Goal: Task Accomplishment & Management: Manage account settings

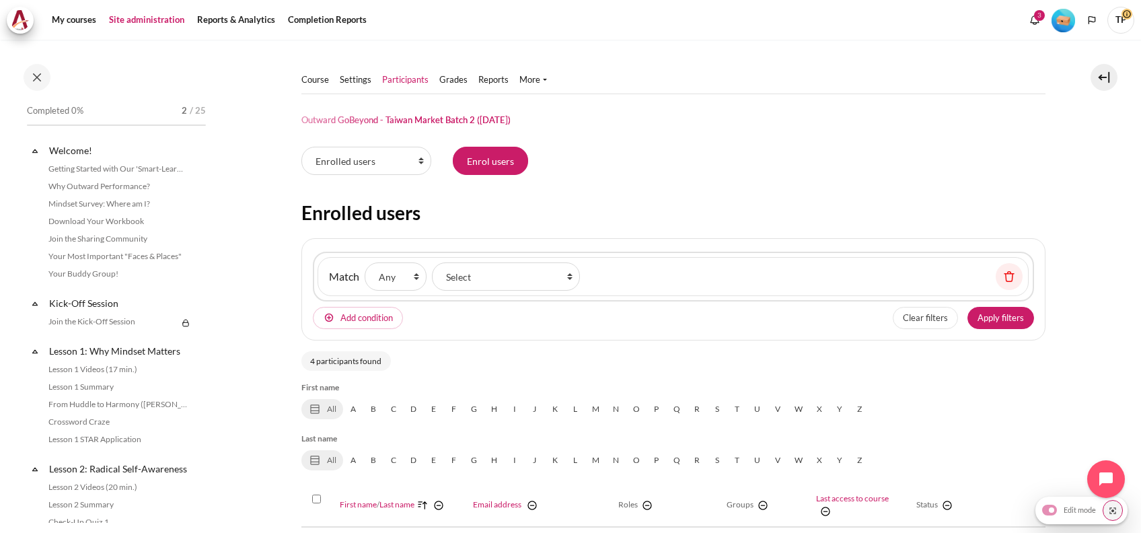
click at [133, 22] on link "Site administration" at bounding box center [146, 20] width 85 height 27
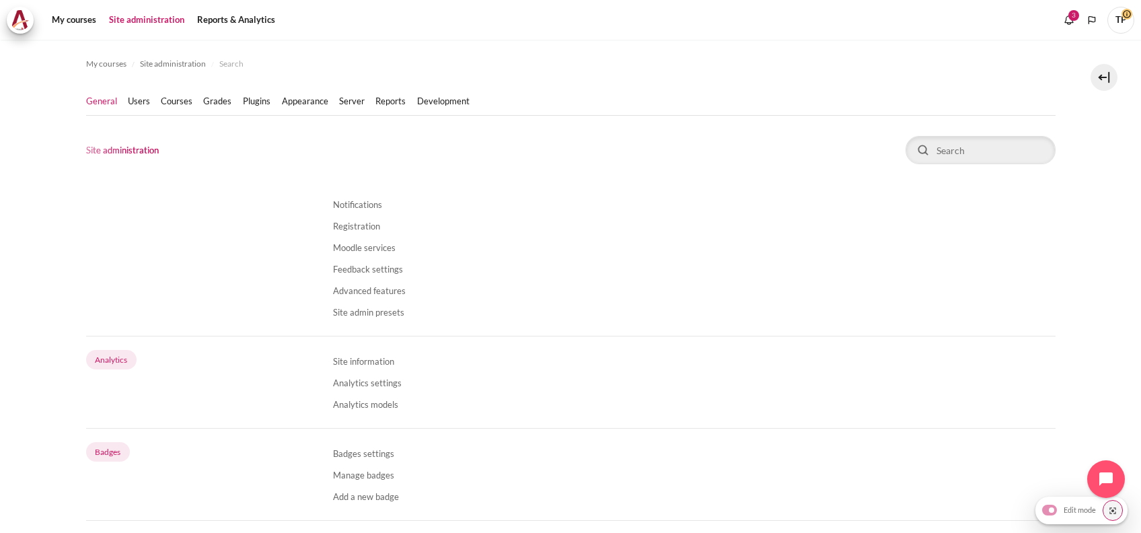
click at [188, 91] on ul "General Users Courses" at bounding box center [283, 101] width 395 height 27
click at [183, 97] on link "Courses" at bounding box center [177, 101] width 32 height 13
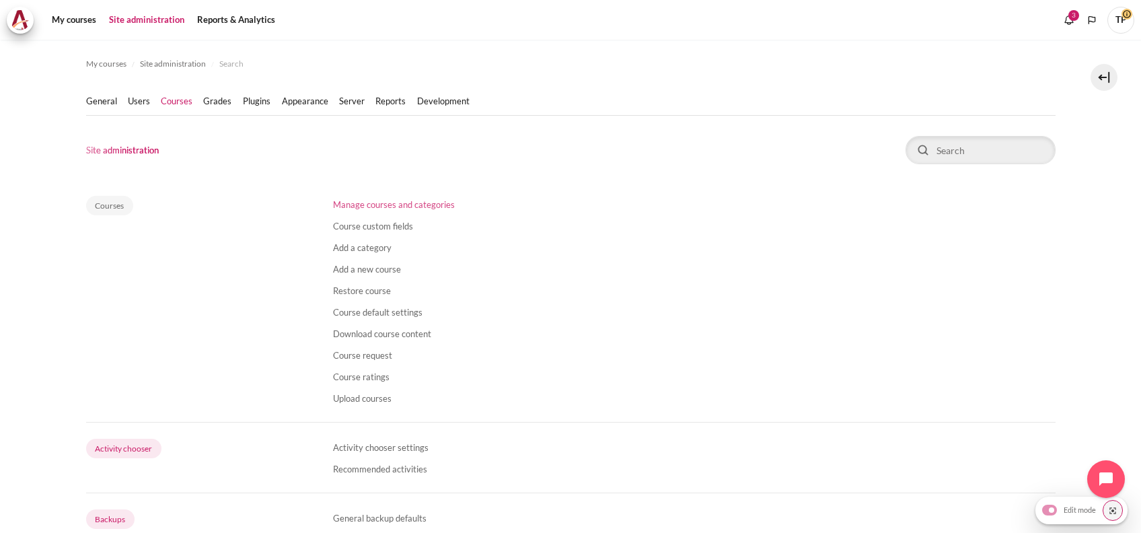
click at [396, 205] on link "Manage courses and categories" at bounding box center [394, 204] width 122 height 11
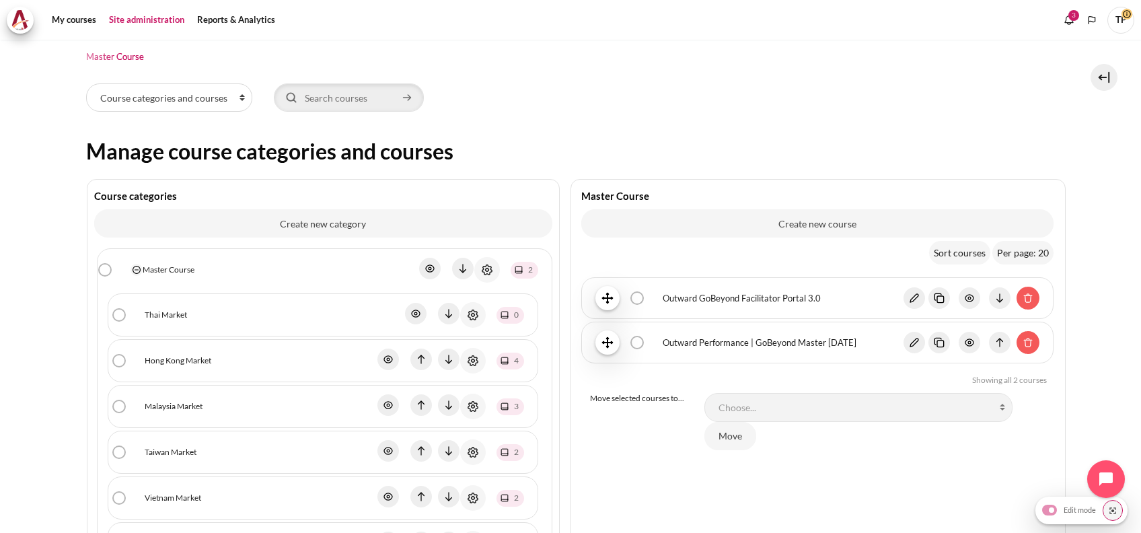
scroll to position [269, 0]
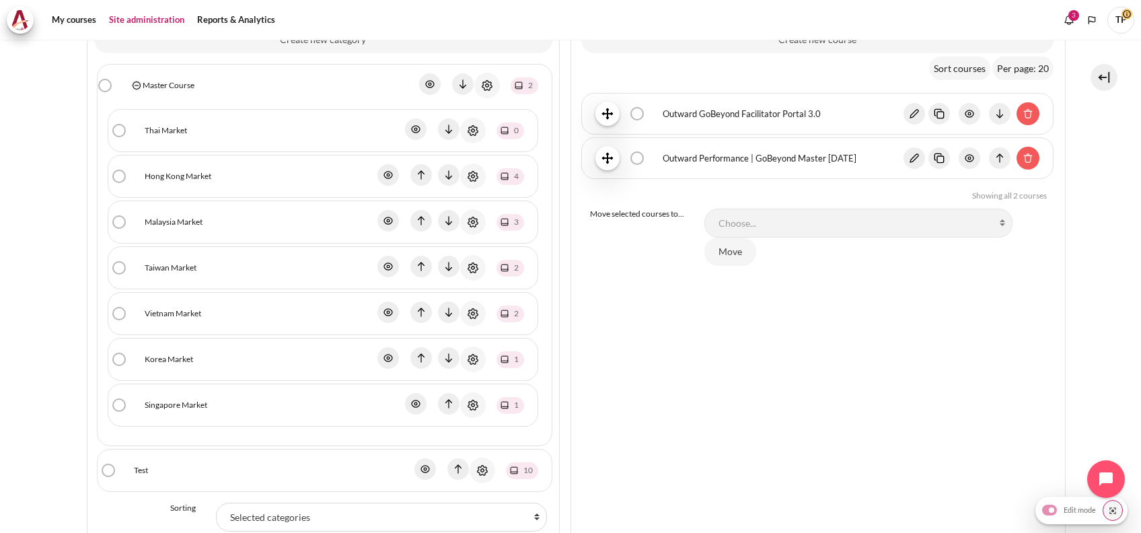
click at [156, 222] on link "Malaysia Market" at bounding box center [174, 222] width 58 height 12
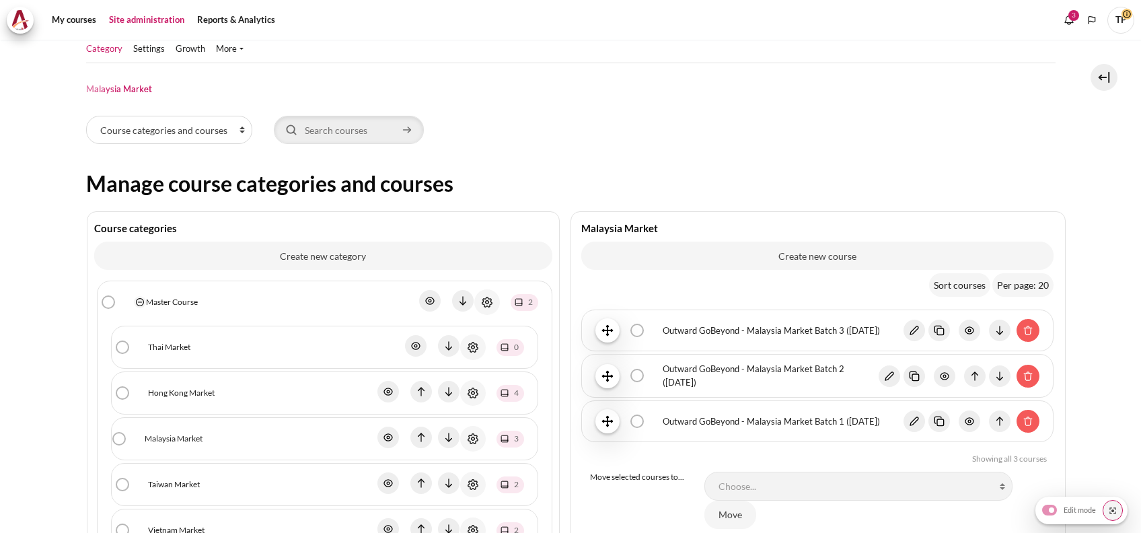
scroll to position [89, 0]
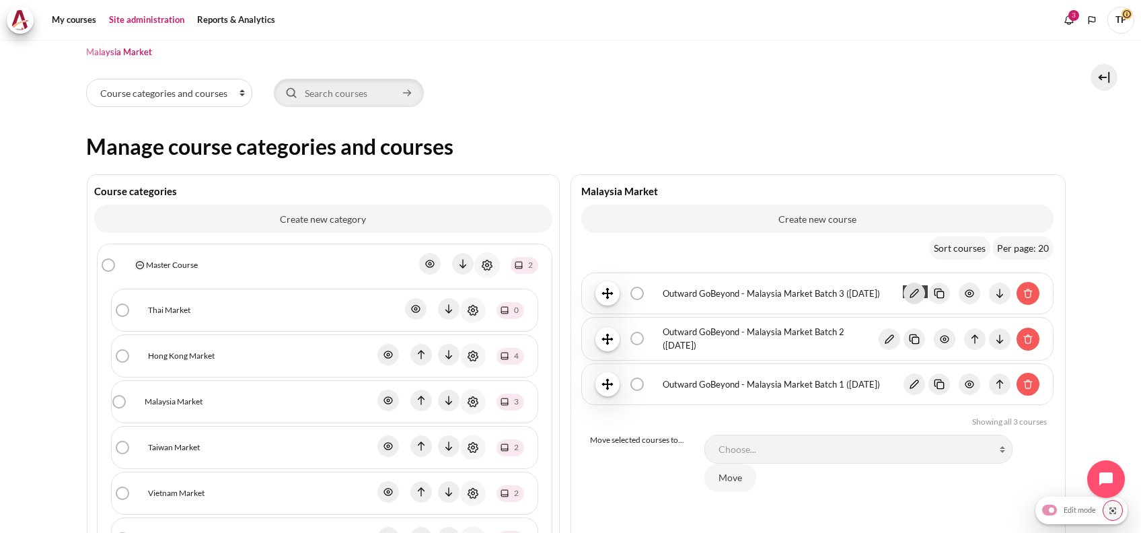
click at [910, 293] on img "Content" at bounding box center [915, 294] width 22 height 22
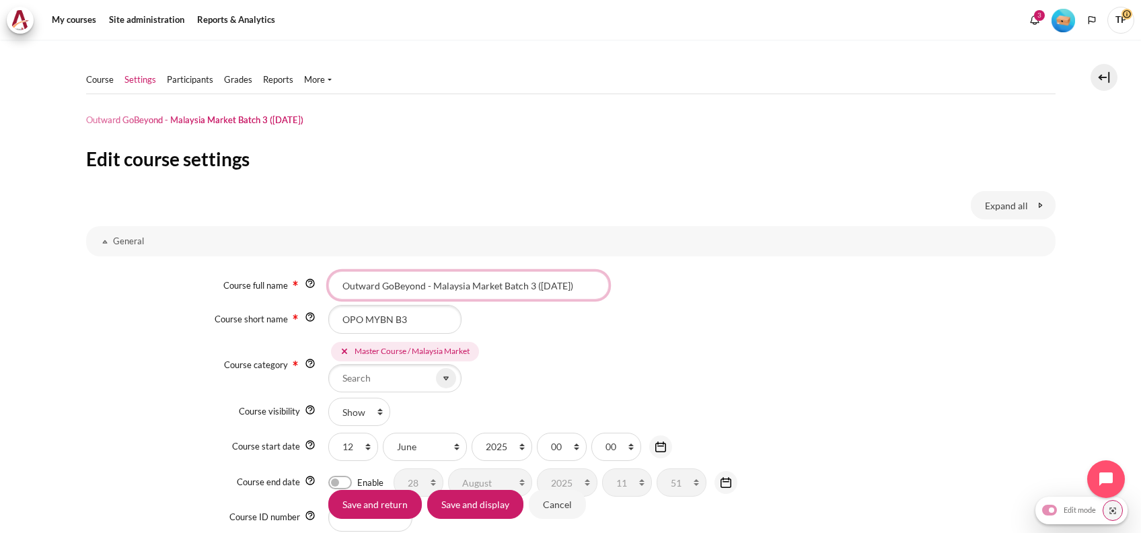
click at [521, 292] on input "Outward GoBeyond - Malaysia Market Batch 3 ([DATE])" at bounding box center [468, 285] width 281 height 28
click at [553, 285] on input "Outward GoBeyond - Malaysia Market Batch 3 (Jun 2025)" at bounding box center [468, 285] width 281 height 28
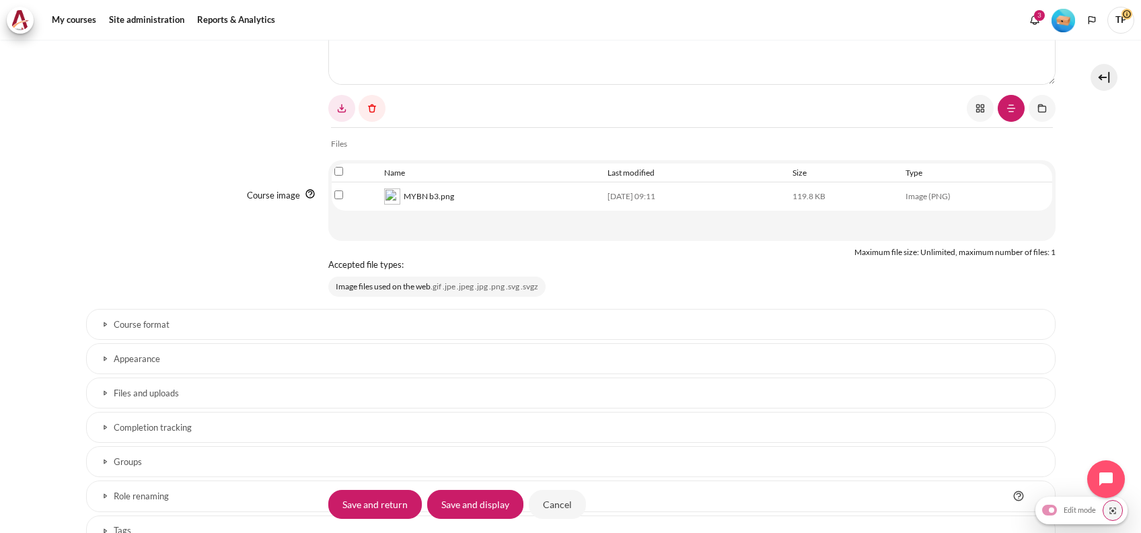
scroll to position [628, 0]
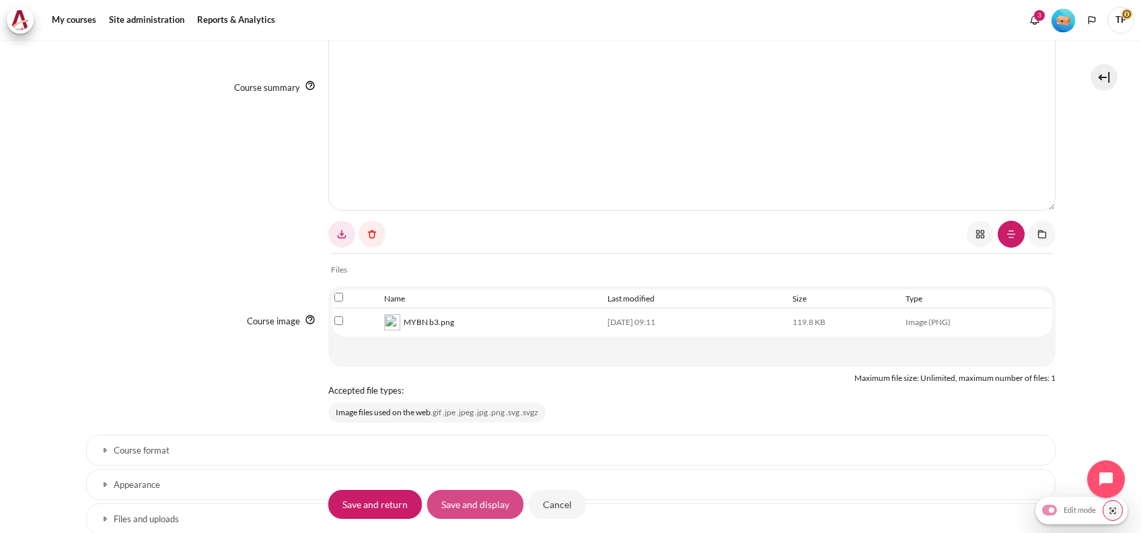
type input "Outward GoBeyond - Malaysia Market Batch 3 ([DATE])"
click at [464, 500] on input "Save and display" at bounding box center [475, 504] width 96 height 28
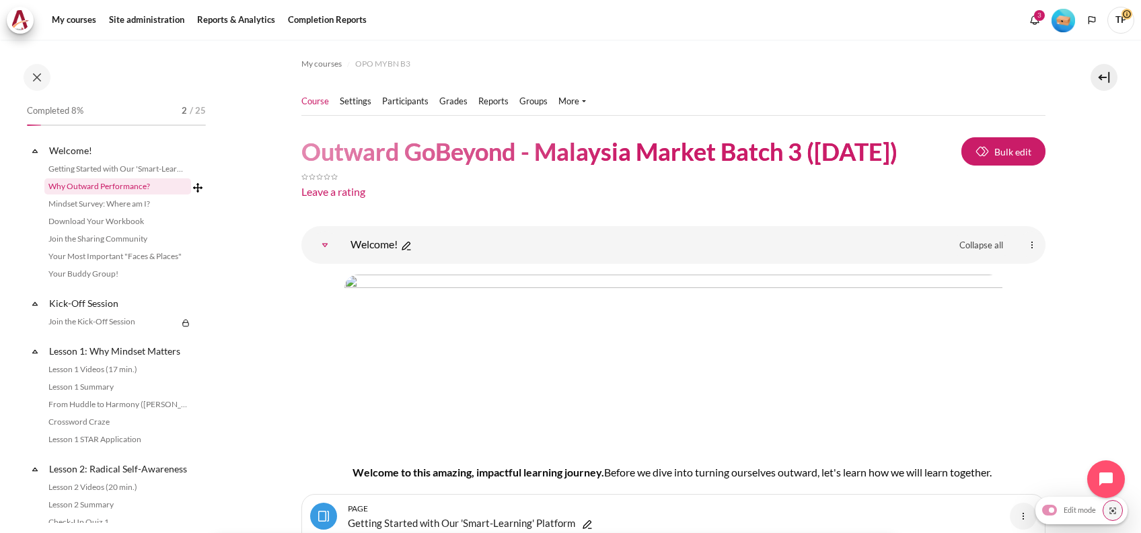
click at [79, 186] on link "Why Outward Performance?" at bounding box center [117, 186] width 147 height 16
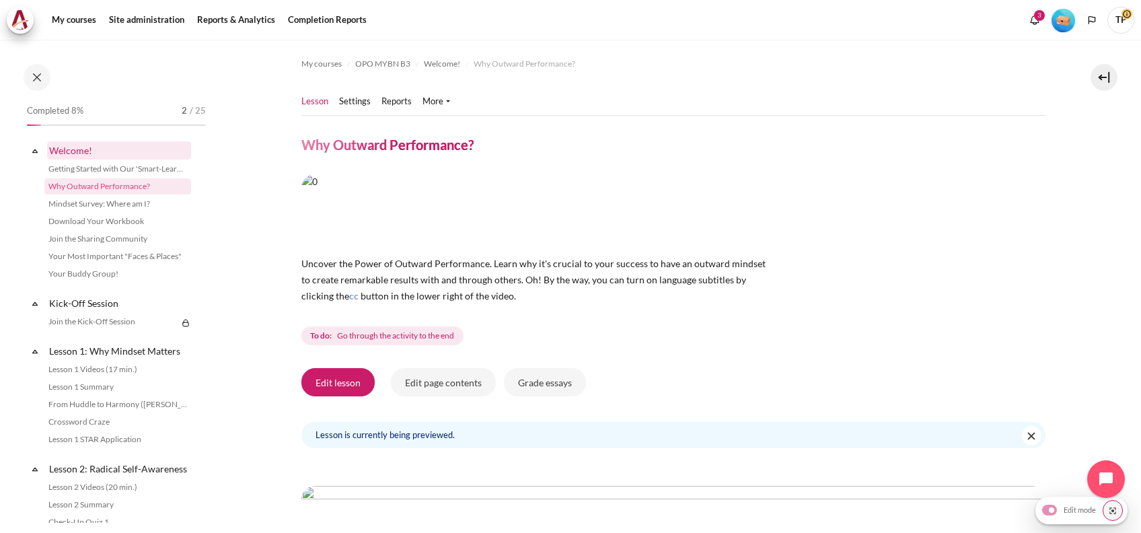
drag, startPoint x: 79, startPoint y: 144, endPoint x: 91, endPoint y: 147, distance: 11.9
click at [80, 144] on link "Welcome!" at bounding box center [119, 150] width 144 height 18
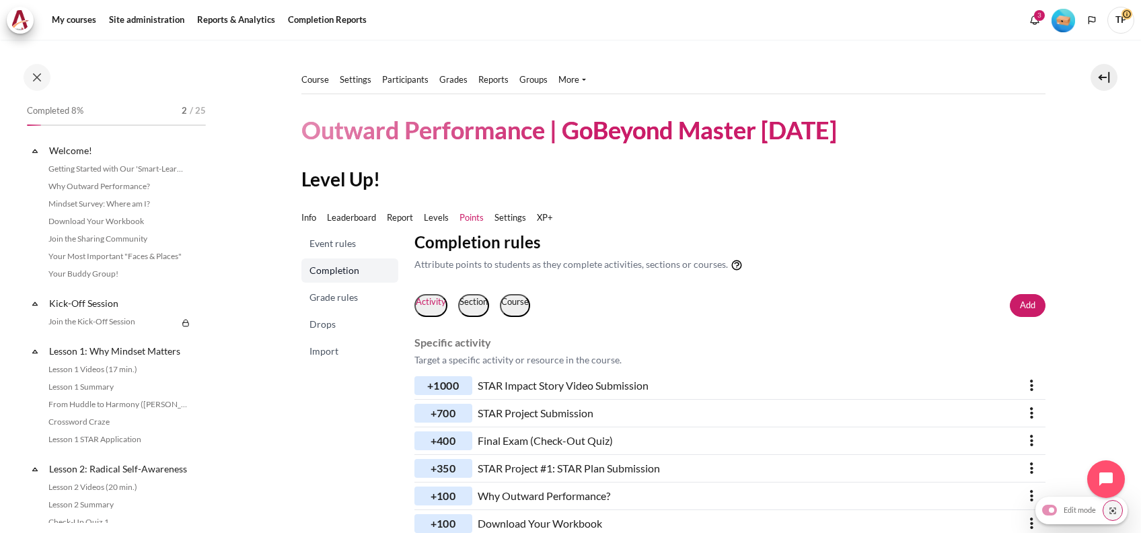
scroll to position [209, 0]
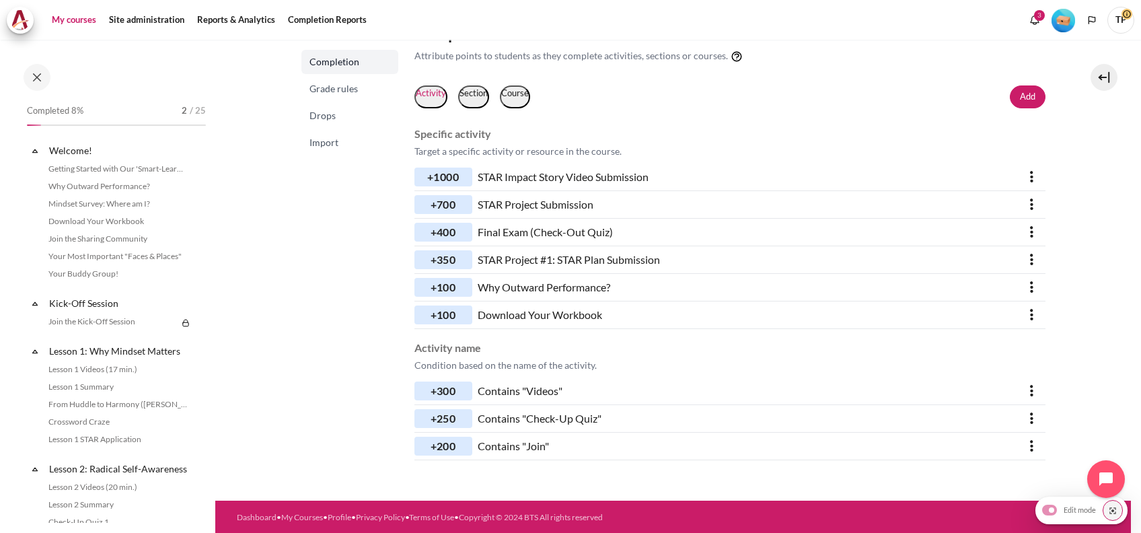
click at [67, 23] on link "My courses" at bounding box center [74, 20] width 54 height 27
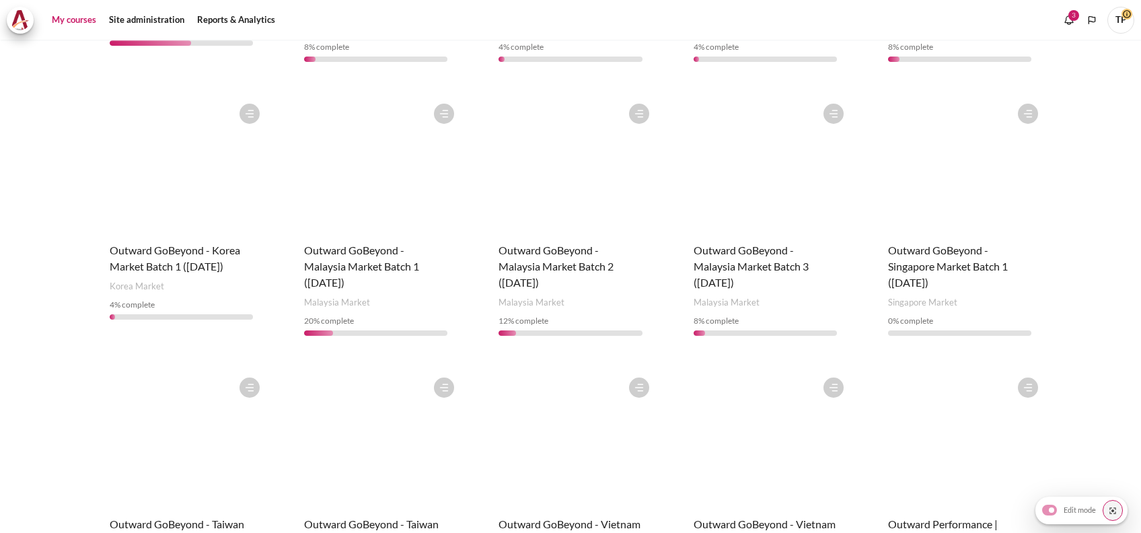
scroll to position [546, 0]
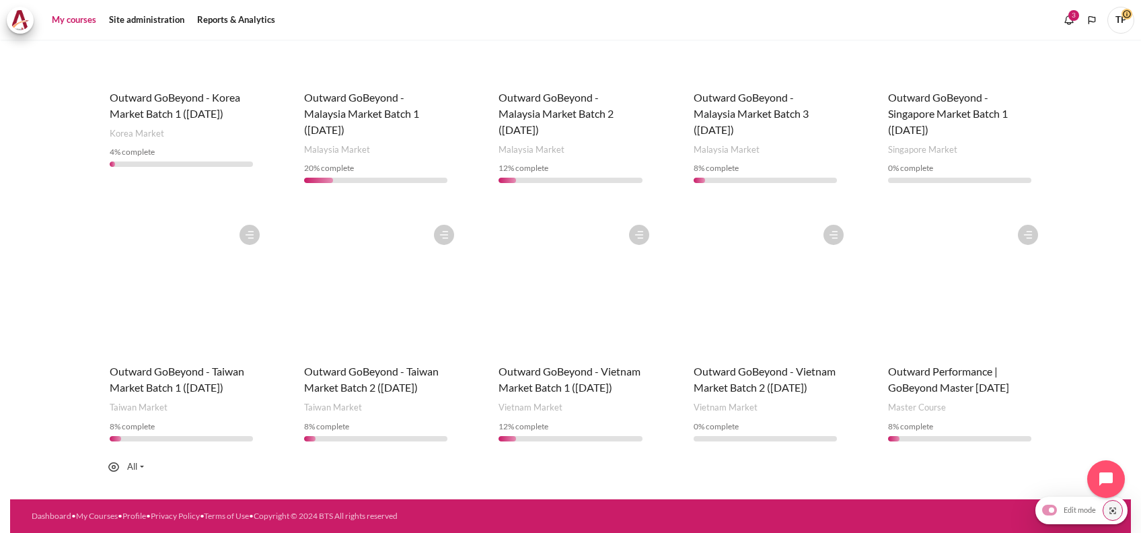
click at [398, 316] on figure "Content" at bounding box center [376, 285] width 170 height 135
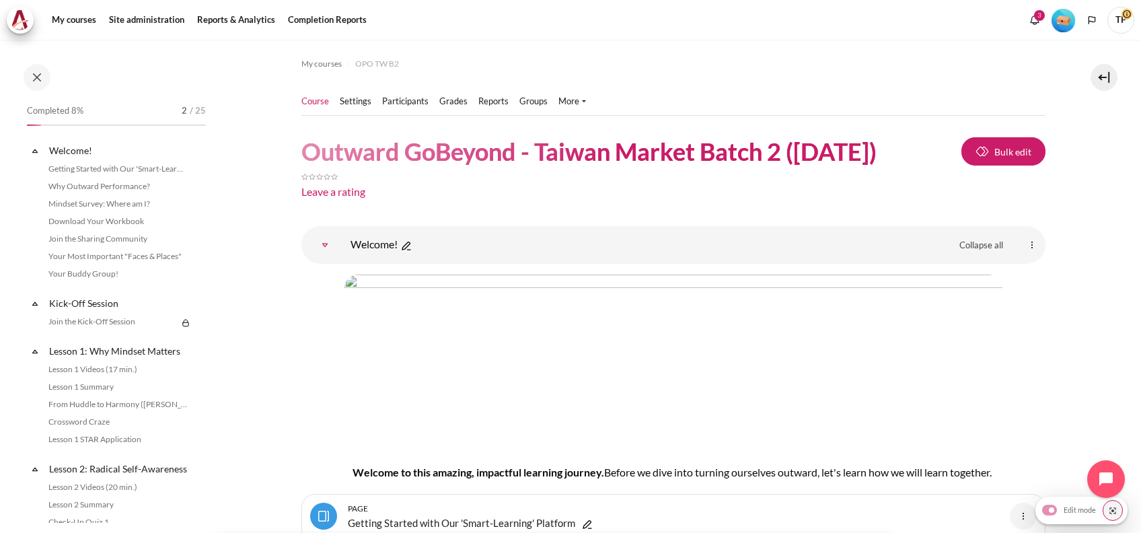
drag, startPoint x: 305, startPoint y: 151, endPoint x: 908, endPoint y: 132, distance: 603.1
copy h1 "Outward GoBeyond - Taiwan Market Batch 2 (Sep 2025)"
click at [467, 155] on h1 "Outward GoBeyond - Taiwan Market Batch 2 (Sep 2025)" at bounding box center [588, 152] width 575 height 32
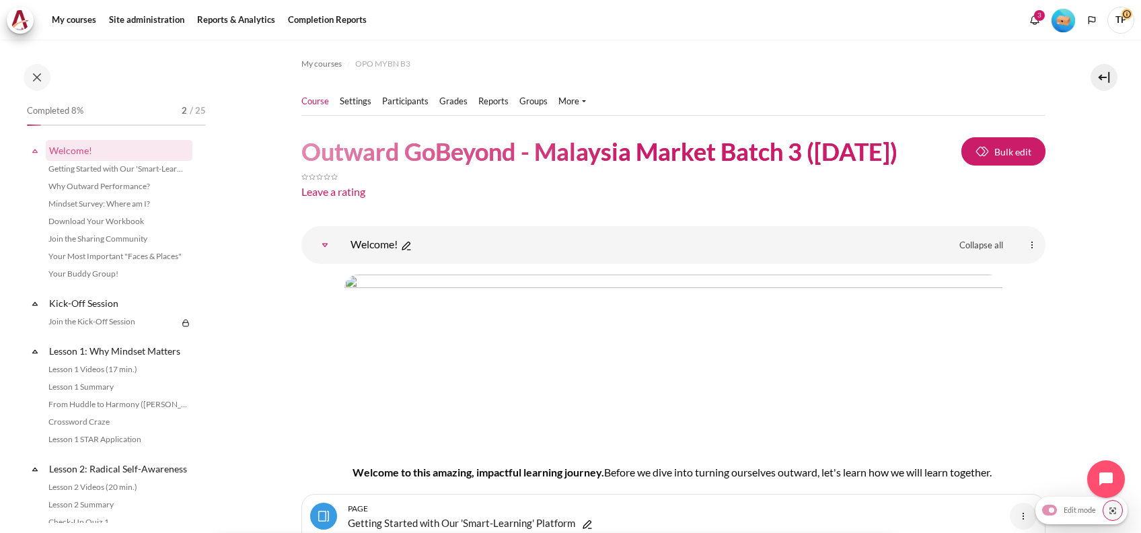
click at [1054, 16] on img "Level #1" at bounding box center [1064, 21] width 24 height 24
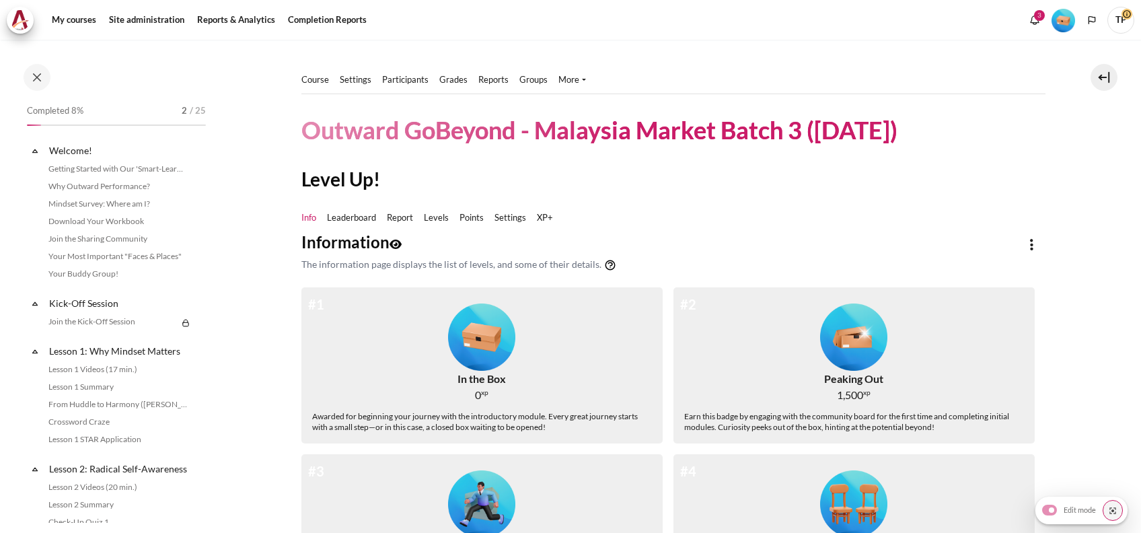
click at [1119, 23] on span "TP" at bounding box center [1120, 20] width 27 height 27
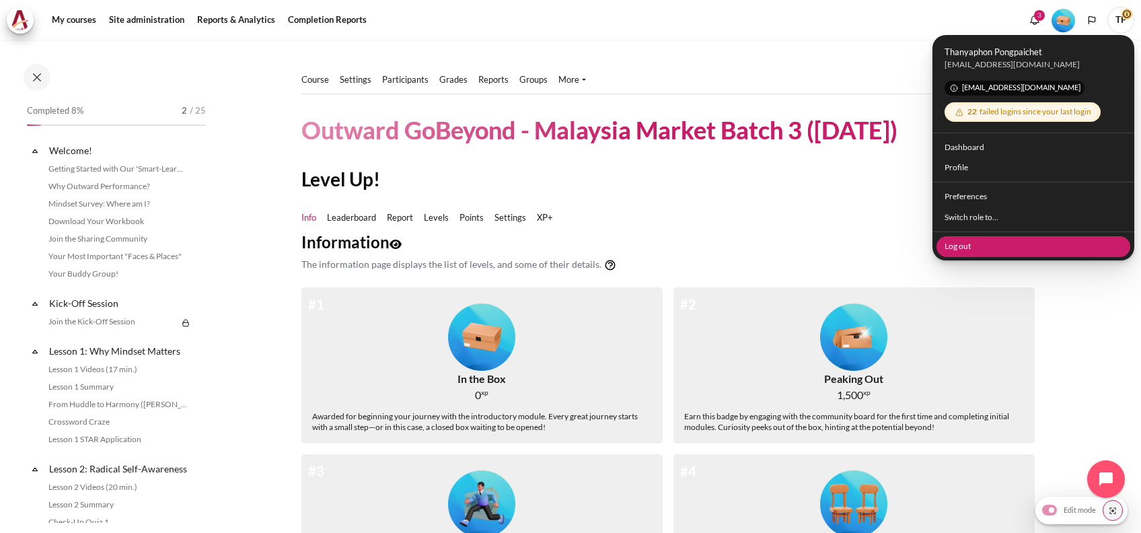
click at [998, 248] on link "Log out" at bounding box center [1033, 245] width 194 height 21
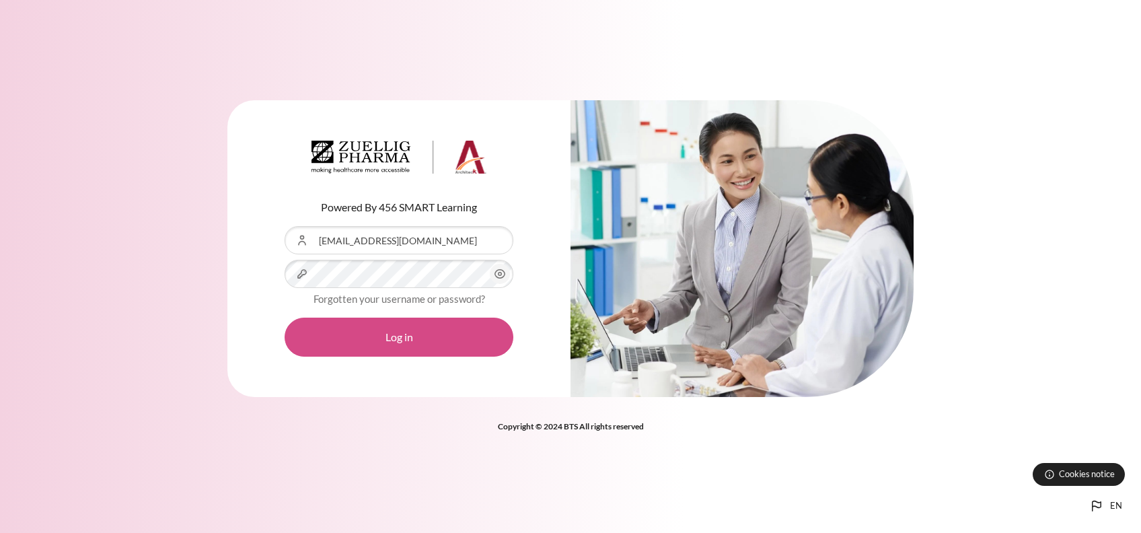
click at [357, 355] on button "Log in" at bounding box center [399, 337] width 229 height 39
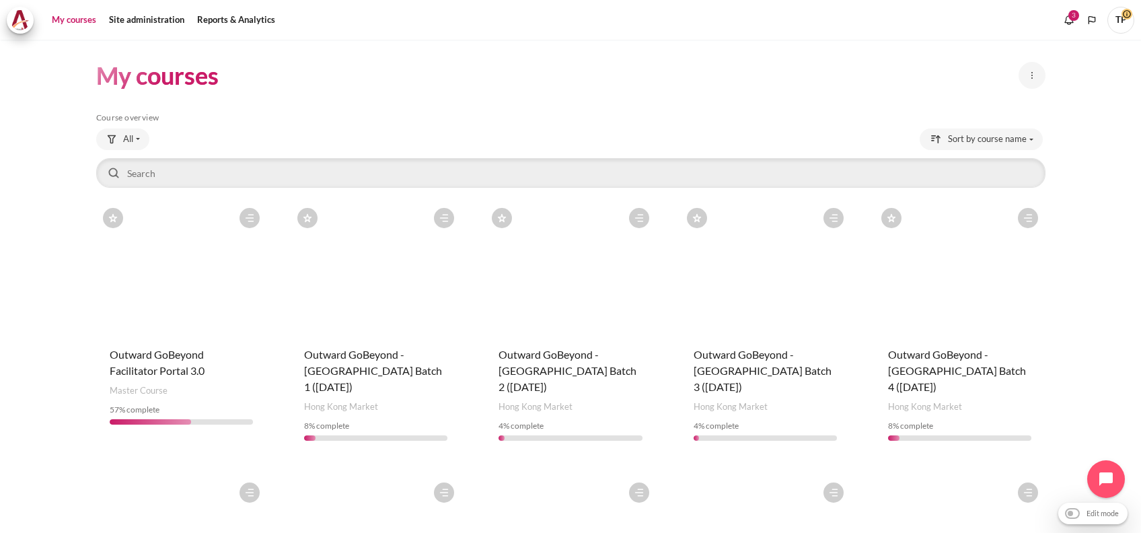
click at [1128, 17] on span "TP" at bounding box center [1120, 18] width 27 height 11
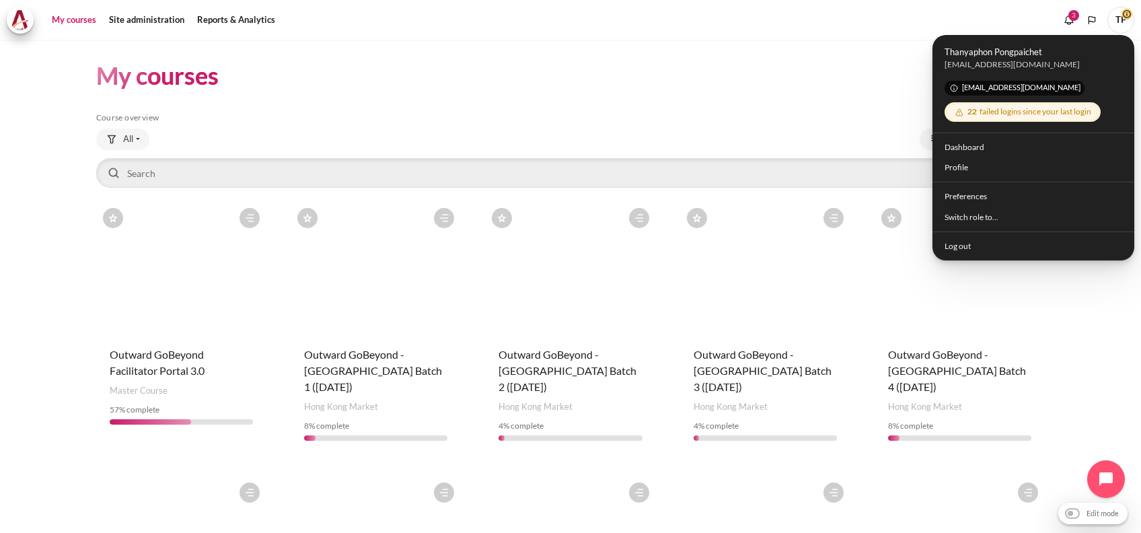
click at [141, 3] on nav "My courses" at bounding box center [570, 20] width 1141 height 40
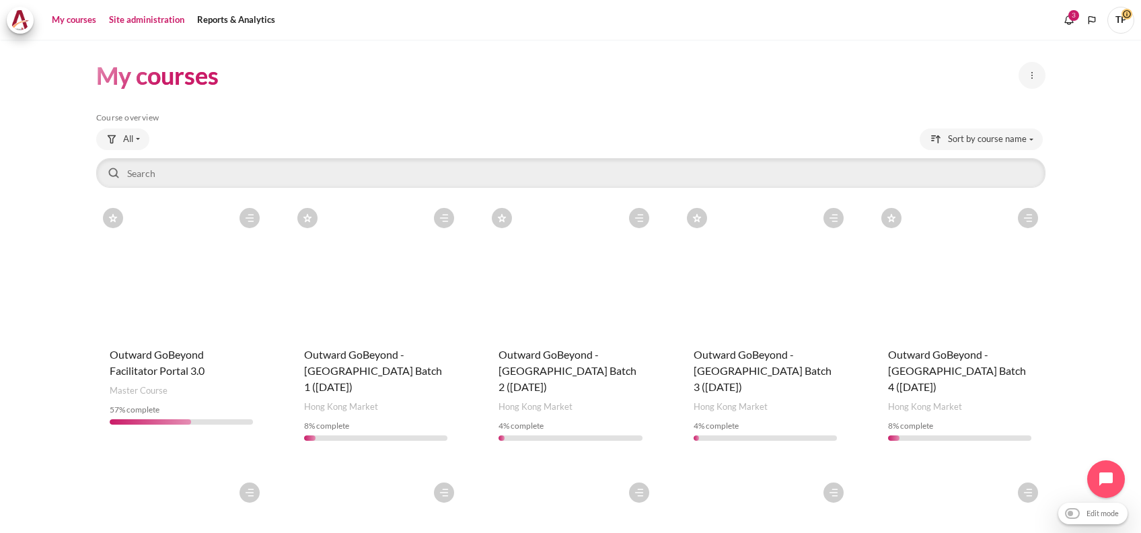
drag, startPoint x: 136, startPoint y: 17, endPoint x: 142, endPoint y: 23, distance: 8.1
click at [135, 19] on link "Site administration" at bounding box center [146, 20] width 85 height 27
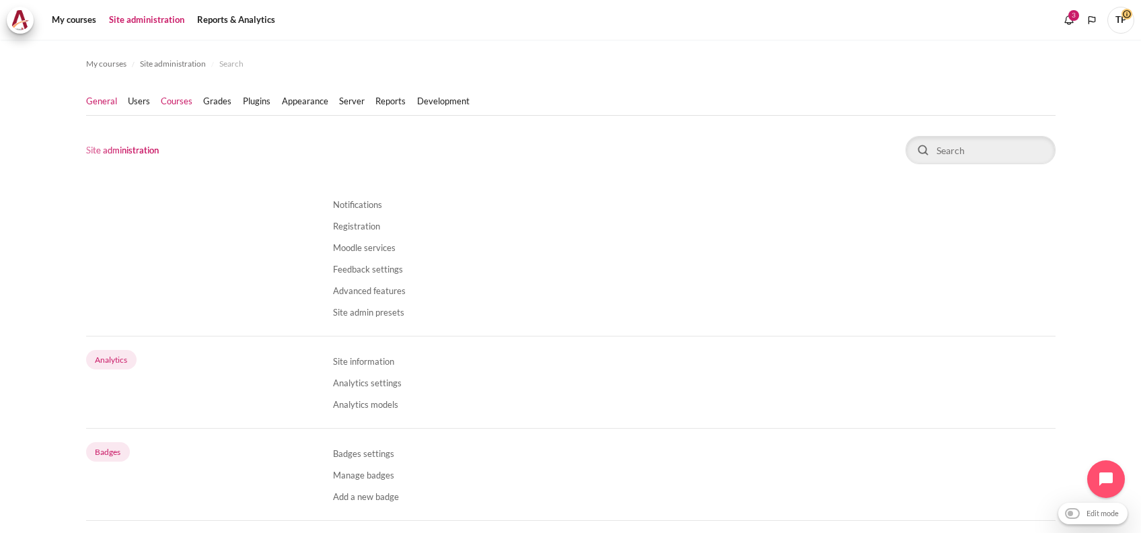
click at [175, 103] on link "Courses" at bounding box center [177, 101] width 32 height 13
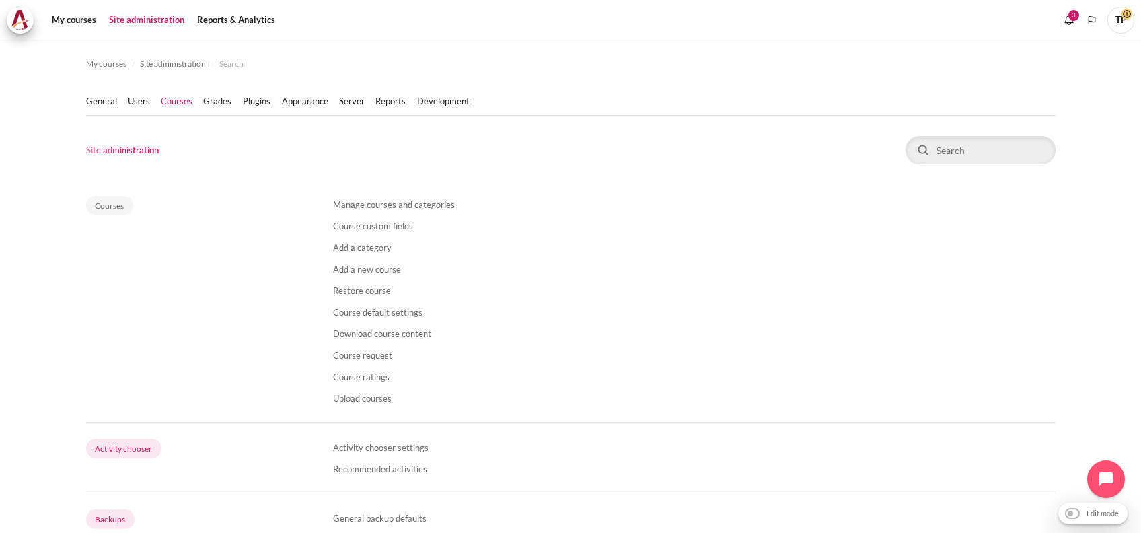
click at [360, 196] on li "Manage courses and categories" at bounding box center [694, 204] width 722 height 22
click at [356, 198] on li "Manage courses and categories" at bounding box center [694, 204] width 722 height 22
click at [350, 210] on li "Manage courses and categories" at bounding box center [694, 204] width 722 height 22
click at [354, 207] on link "Manage courses and categories" at bounding box center [394, 204] width 122 height 11
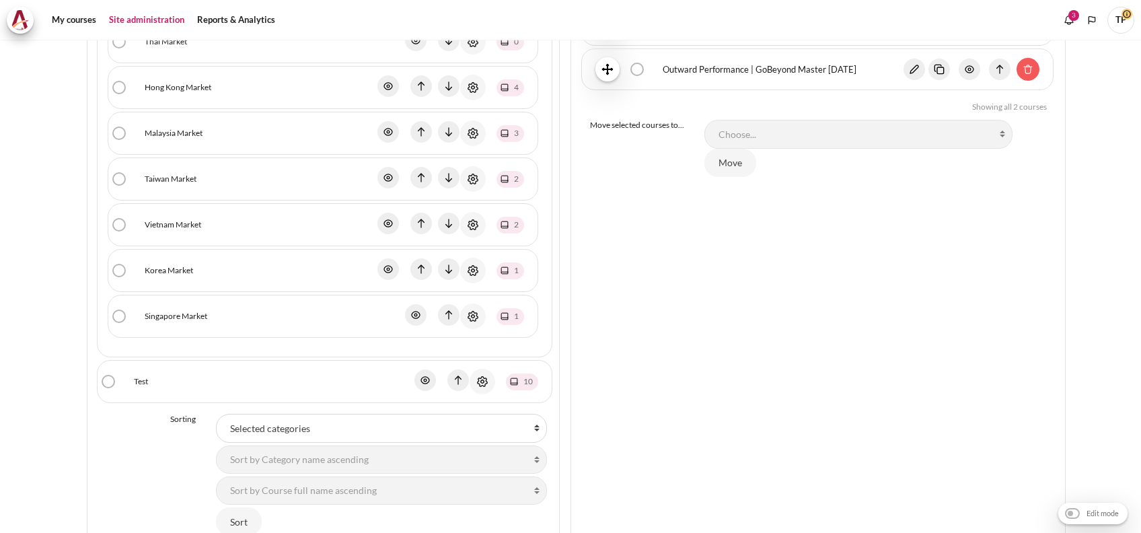
scroll to position [359, 0]
click at [181, 131] on link "Malaysia Market" at bounding box center [174, 132] width 58 height 12
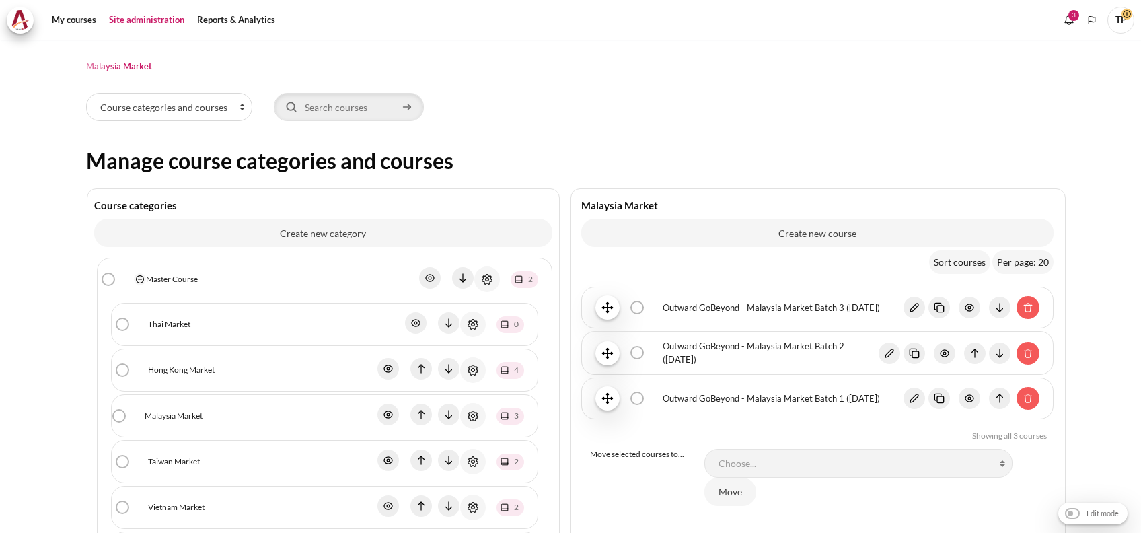
scroll to position [179, 0]
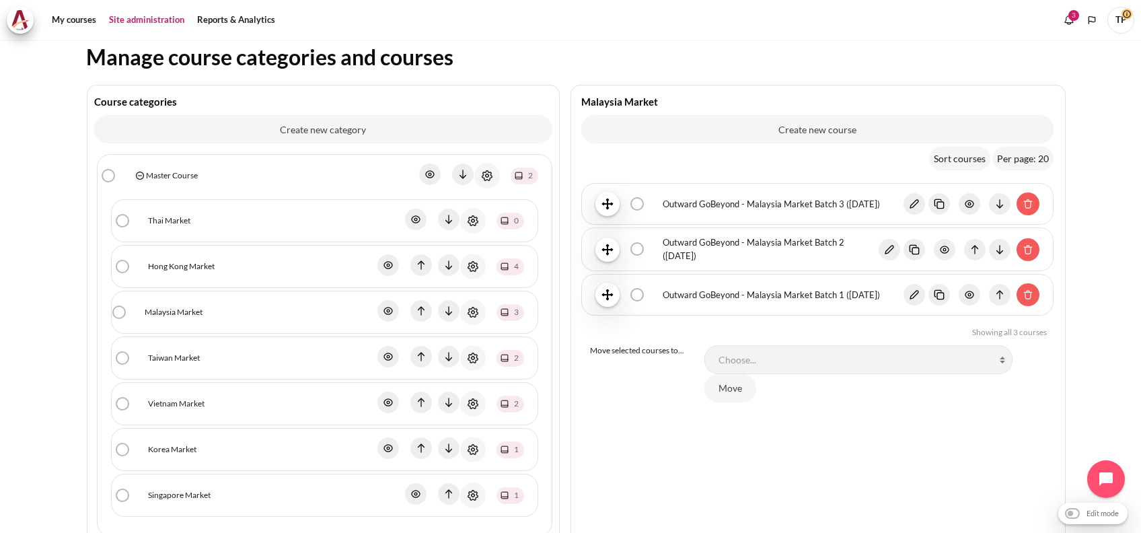
click at [645, 242] on label "Outward GoBeyond - Malaysia Market Batch 2 ([DATE]) bulk action selection" at bounding box center [645, 242] width 0 height 0
click at [640, 243] on input "Outward GoBeyond - Malaysia Market Batch 2 (May 2025) bulk action selection" at bounding box center [646, 248] width 13 height 15
click at [645, 242] on label "Outward GoBeyond - Malaysia Market Batch 2 (May 2025) bulk action selection" at bounding box center [645, 242] width 0 height 0
click at [640, 243] on input "Outward GoBeyond - Malaysia Market Batch 2 (May 2025) bulk action selection" at bounding box center [646, 248] width 13 height 15
checkbox input "false"
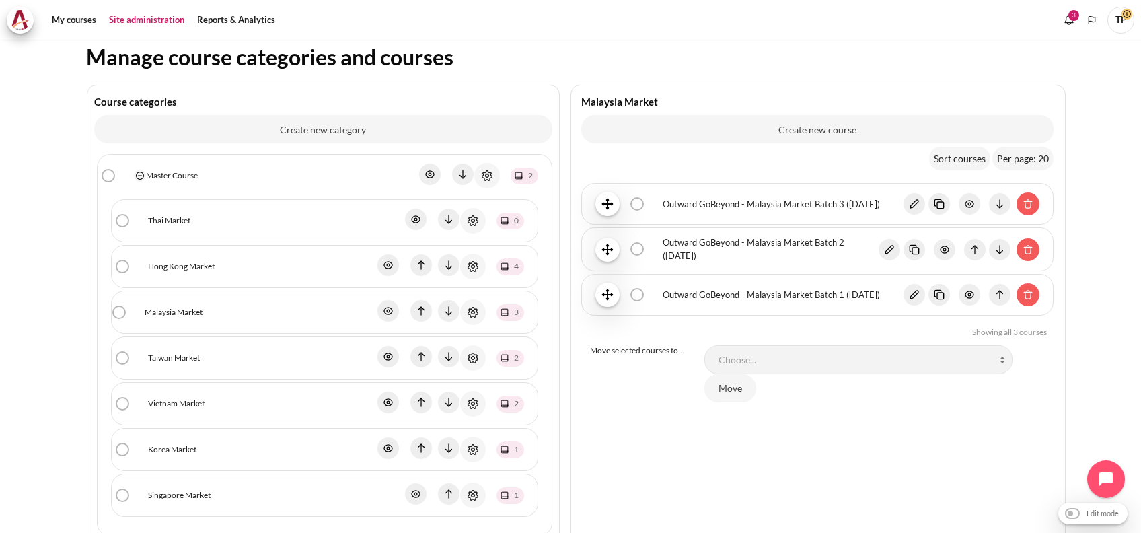
click at [645, 197] on label "Outward GoBeyond - Malaysia Market Batch 3 (Sep 2025) bulk action selection" at bounding box center [645, 197] width 0 height 0
click at [640, 203] on input "Outward GoBeyond - Malaysia Market Batch 3 (Sep 2025) bulk action selection" at bounding box center [646, 203] width 13 height 15
checkbox input "true"
click at [1025, 200] on img "Content" at bounding box center [1028, 204] width 22 height 22
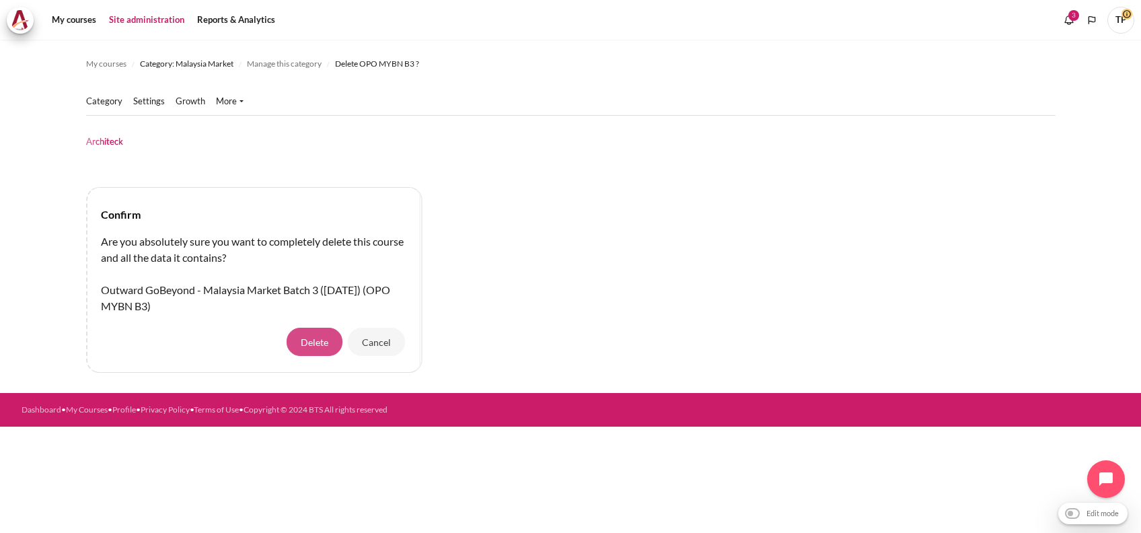
click at [295, 340] on button "Delete" at bounding box center [315, 342] width 56 height 28
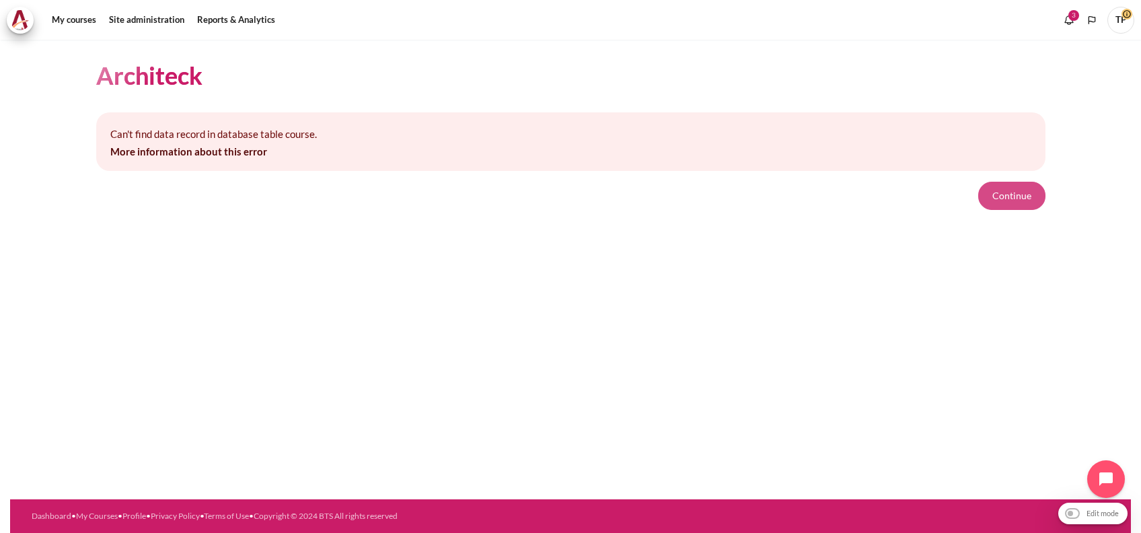
click at [996, 188] on button "Continue" at bounding box center [1011, 196] width 67 height 28
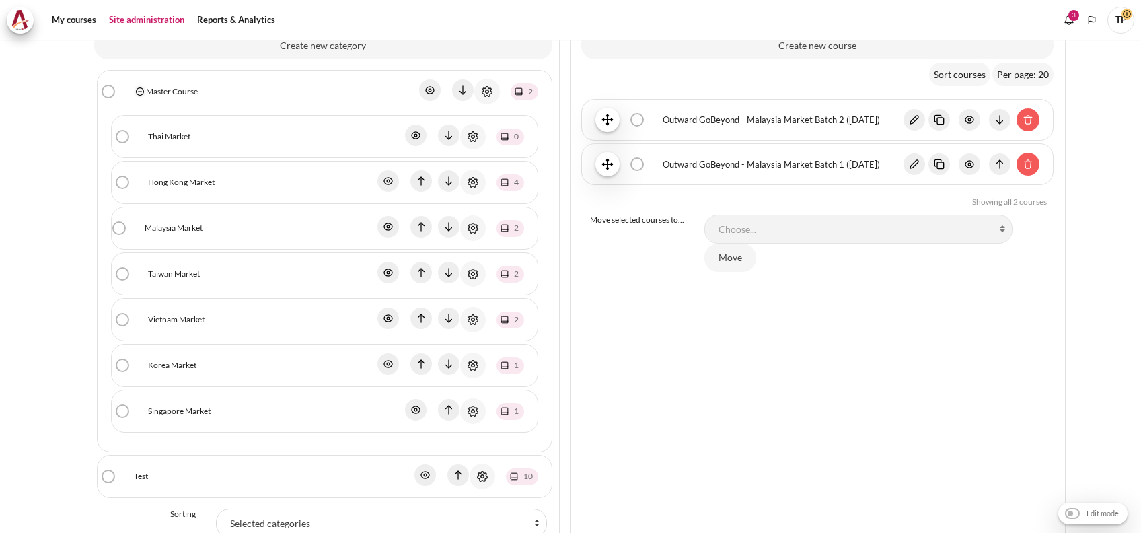
scroll to position [269, 0]
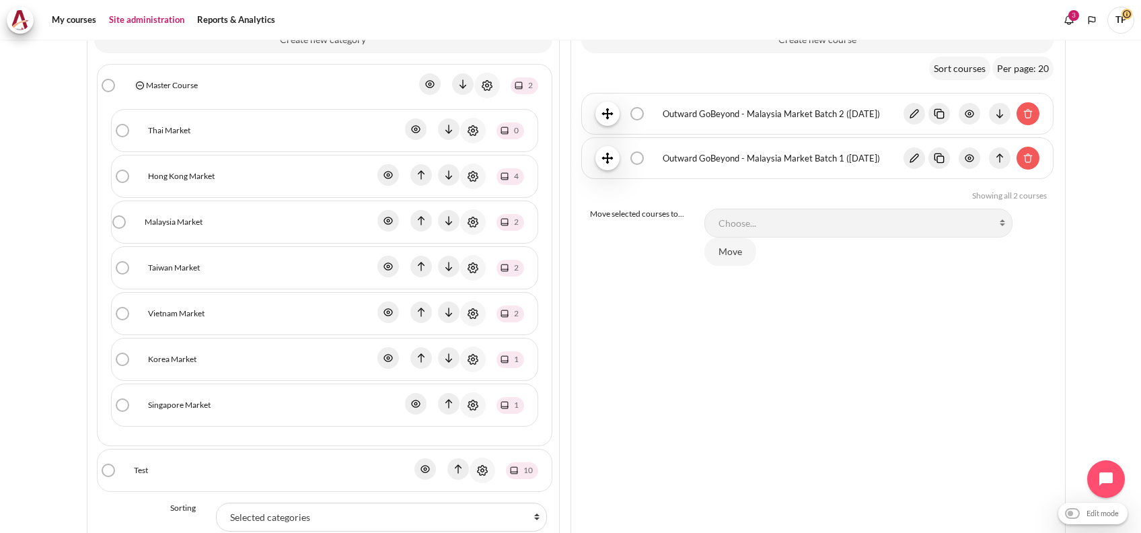
click at [161, 264] on link "Taiwan Market" at bounding box center [174, 268] width 52 height 12
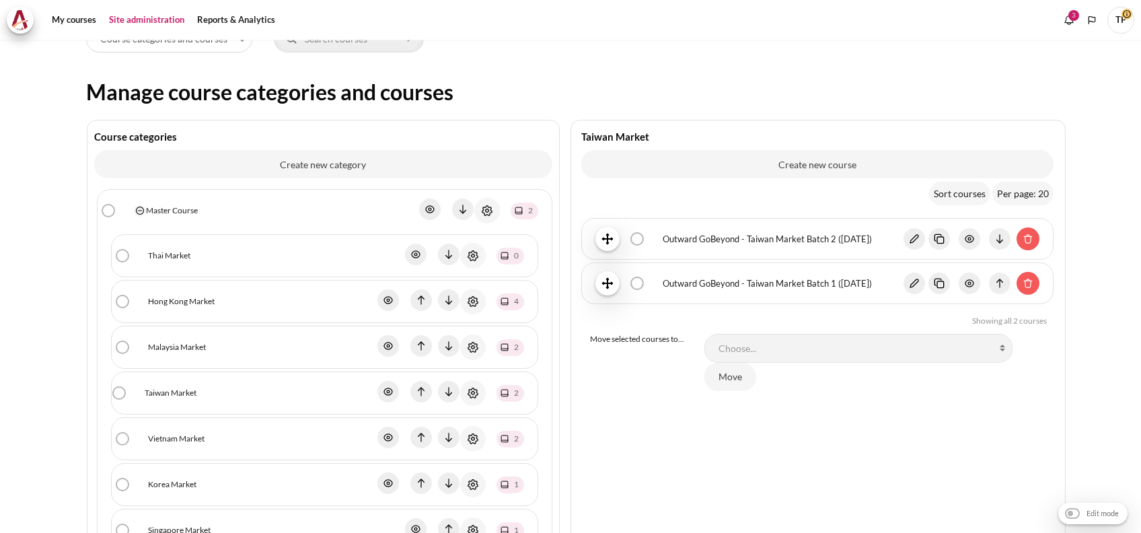
scroll to position [269, 0]
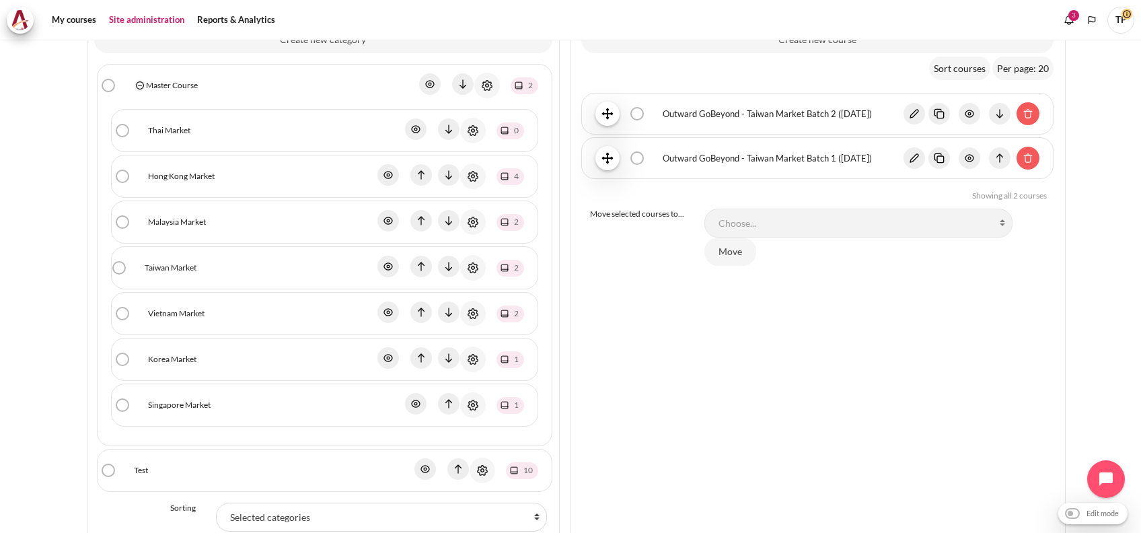
click at [645, 107] on label "Outward GoBeyond - Taiwan Market Batch 2 ([DATE]) bulk action selection" at bounding box center [645, 107] width 0 height 0
click at [640, 115] on input "Outward GoBeyond - Taiwan Market Batch 2 ([DATE]) bulk action selection" at bounding box center [646, 113] width 13 height 15
checkbox input "true"
click at [934, 112] on img "Content" at bounding box center [939, 114] width 22 height 22
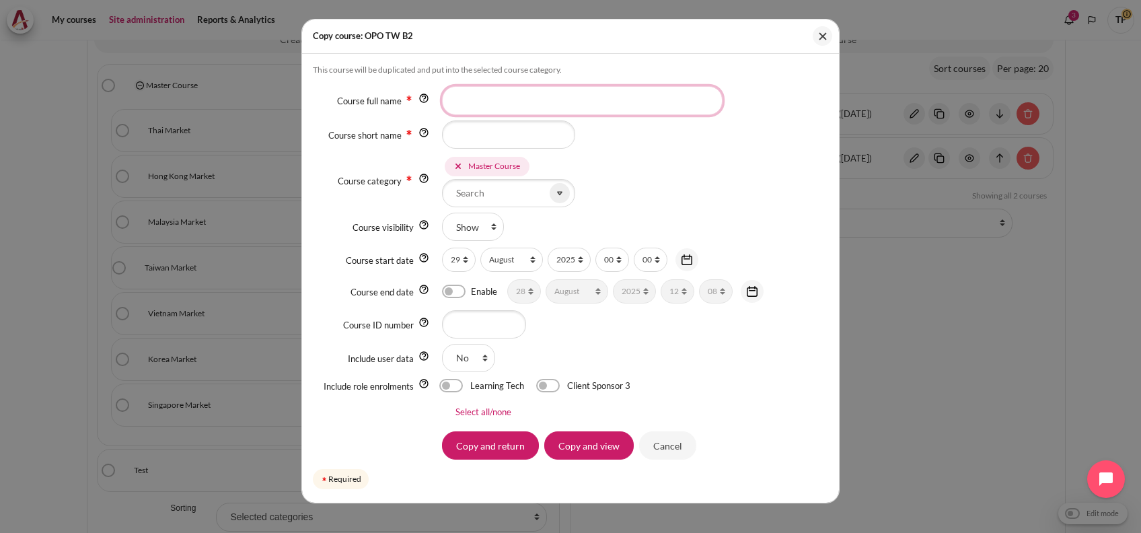
click at [488, 98] on input "Course full name" at bounding box center [582, 100] width 281 height 28
paste input "Outward GoBeyond - Taiwan Market Batch 2 ([DATE])"
drag, startPoint x: 573, startPoint y: 97, endPoint x: 544, endPoint y: 99, distance: 29.0
click at [544, 99] on input "Outward GoBeyond - Taiwan Market Batch 2 ([DATE])" at bounding box center [582, 100] width 281 height 28
click at [642, 99] on input "Outward GoBeyond - Malaysia Market Batch 2 (Sep 2025)" at bounding box center [582, 100] width 281 height 28
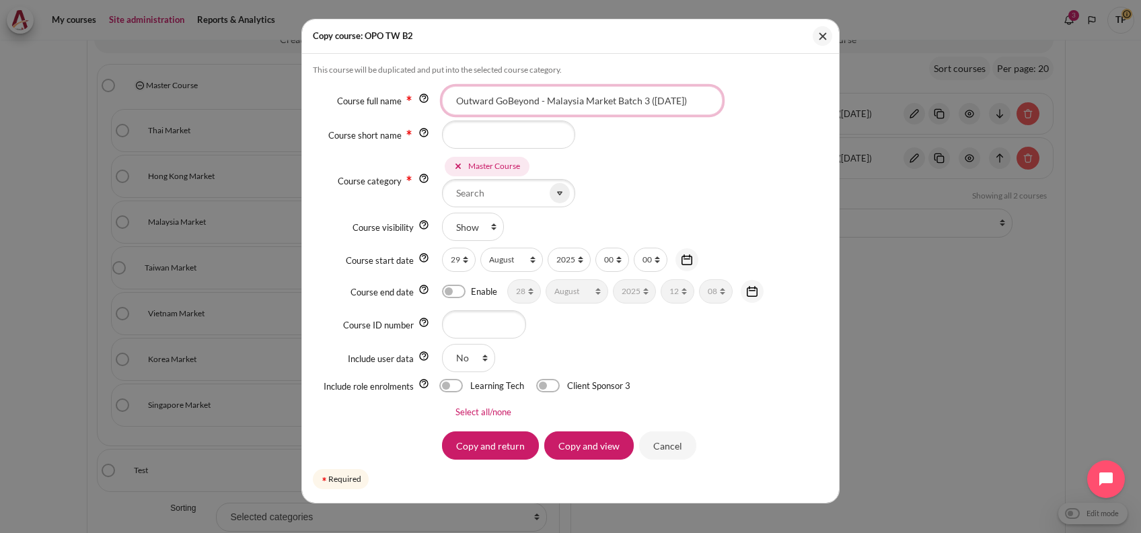
type input "Outward GoBeyond - Malaysia Market Batch 3 (Sep 2025)"
click at [465, 137] on input "Course short name" at bounding box center [508, 134] width 133 height 28
type input "f"
type input "MYBN B3"
click at [458, 166] on icon at bounding box center [457, 165] width 9 height 9
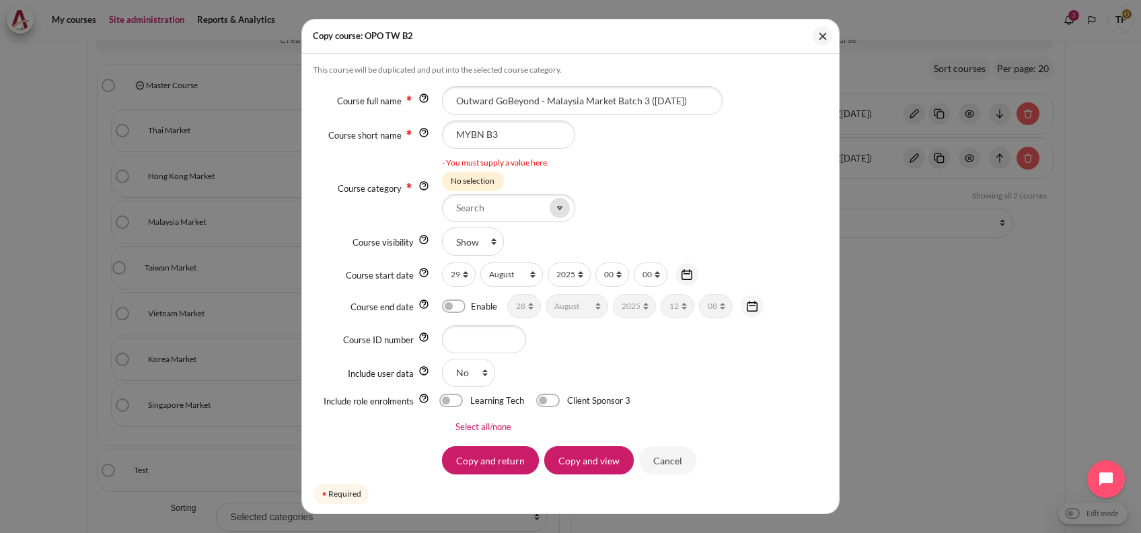
click at [554, 205] on icon at bounding box center [560, 208] width 12 height 12
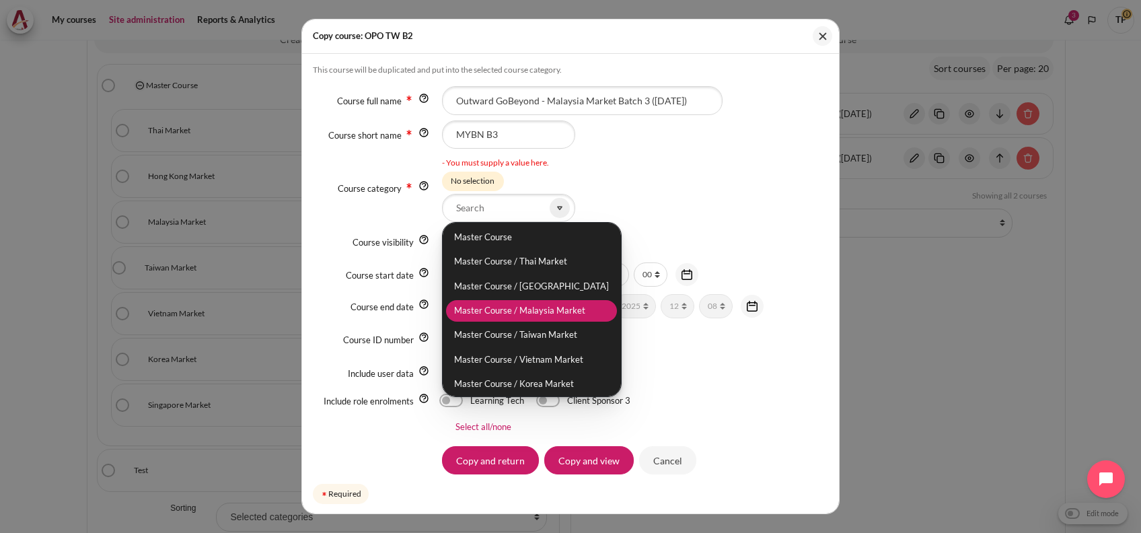
click at [515, 309] on li "Master Course / Malaysia Market" at bounding box center [531, 311] width 171 height 22
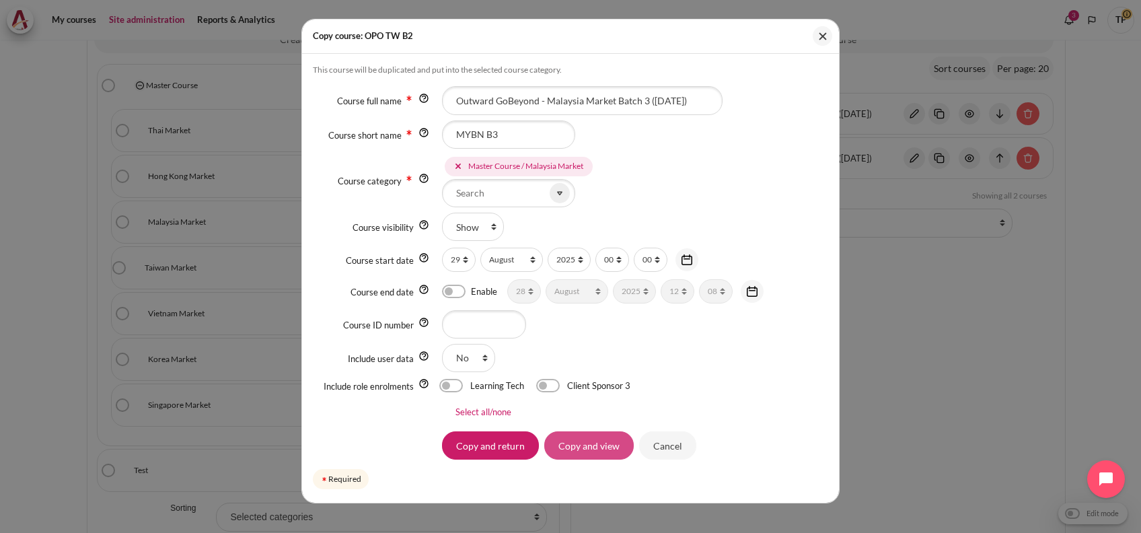
click at [590, 443] on input "Copy and view" at bounding box center [588, 445] width 89 height 28
